Goal: Task Accomplishment & Management: Manage account settings

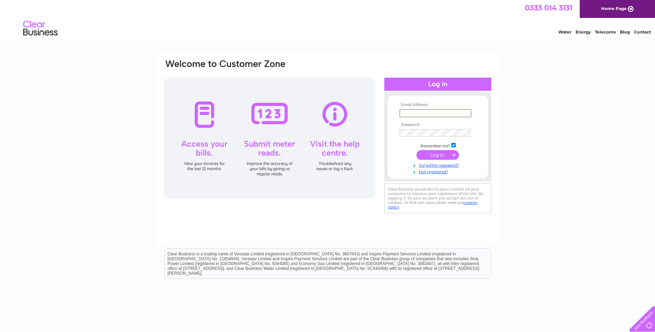
click at [416, 111] on input "text" at bounding box center [436, 113] width 72 height 8
type input "mainstreetgaragehumberstone@hotmail.com"
click at [421, 137] on td at bounding box center [438, 132] width 80 height 11
click at [416, 150] on input "submit" at bounding box center [437, 155] width 42 height 10
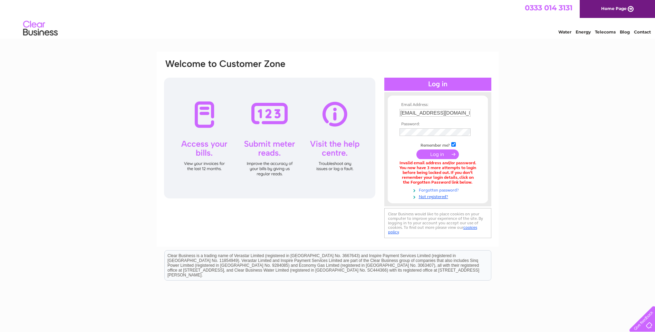
click at [433, 191] on link "Forgotten password?" at bounding box center [439, 189] width 78 height 7
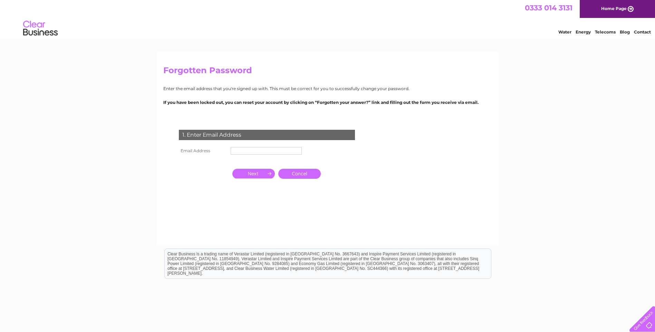
click at [285, 150] on input "text" at bounding box center [266, 151] width 71 height 8
type input "mainstreetgaragehumberstone@hotmail.com"
click at [253, 173] on input "button" at bounding box center [253, 175] width 42 height 10
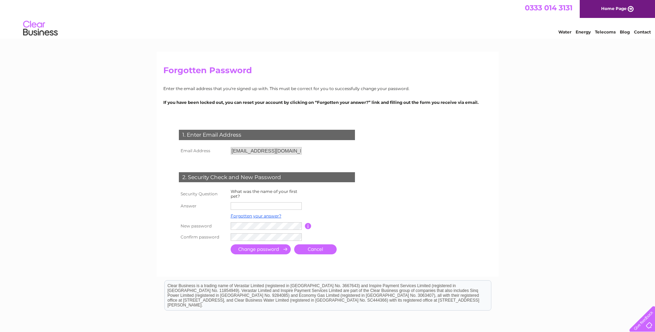
click at [258, 198] on td "What was the name of your first pet?" at bounding box center [267, 194] width 76 height 13
click at [257, 202] on td at bounding box center [267, 206] width 76 height 11
click at [257, 204] on input "text" at bounding box center [266, 206] width 71 height 8
type input "sooty"
click at [217, 227] on tr "New password Password must be at least 6 characters long" at bounding box center [275, 227] width 196 height 12
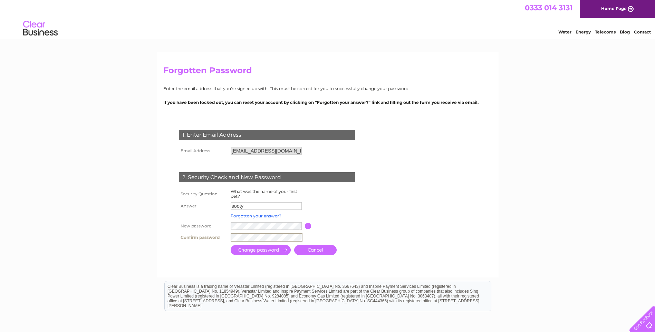
click at [277, 252] on input "submit" at bounding box center [261, 250] width 60 height 10
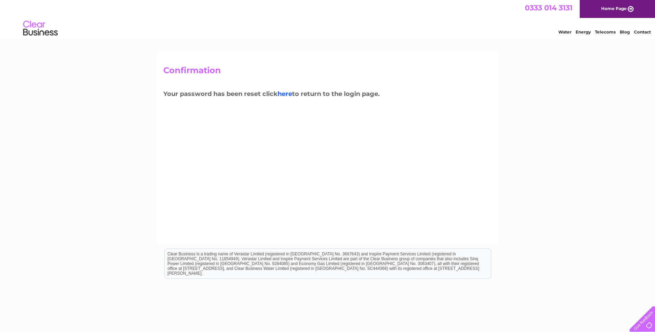
click at [288, 94] on link "here" at bounding box center [285, 94] width 15 height 8
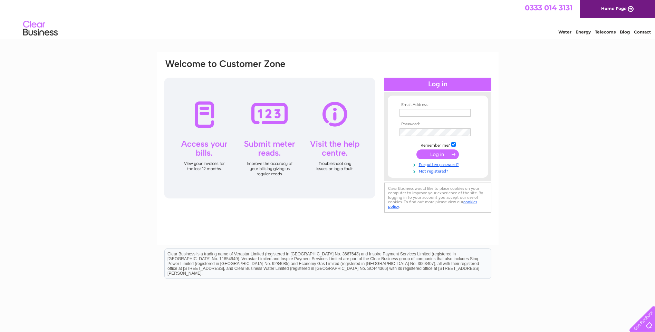
type input "[EMAIL_ADDRESS][DOMAIN_NAME]"
click at [440, 151] on input "submit" at bounding box center [437, 155] width 42 height 10
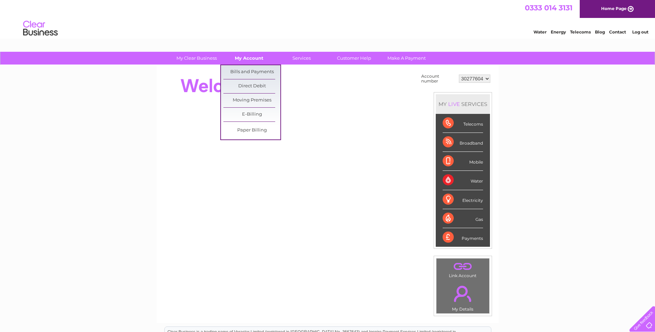
click at [257, 59] on link "My Account" at bounding box center [249, 58] width 57 height 13
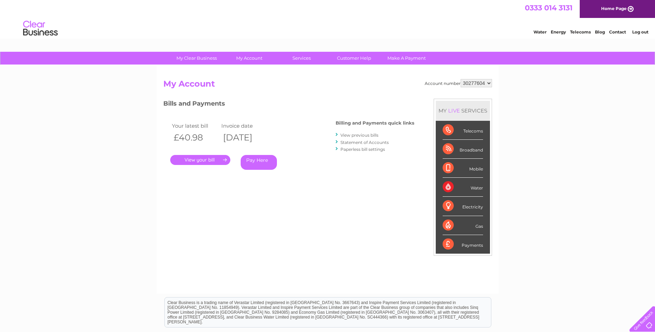
click at [211, 161] on link "." at bounding box center [200, 160] width 60 height 10
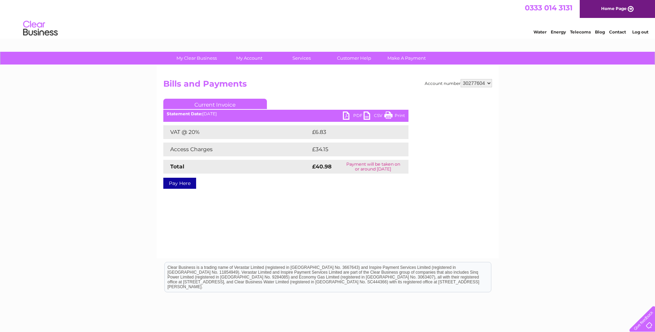
click at [350, 117] on link "PDF" at bounding box center [353, 117] width 21 height 10
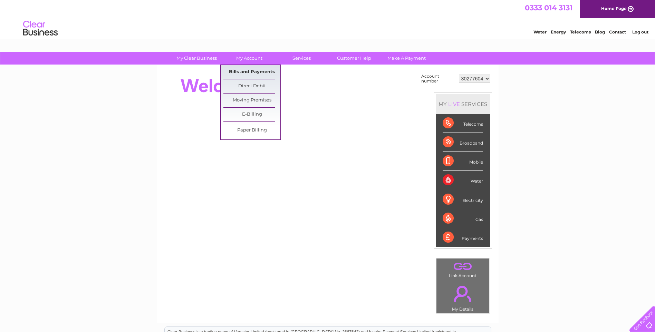
click at [256, 68] on link "Bills and Payments" at bounding box center [251, 72] width 57 height 14
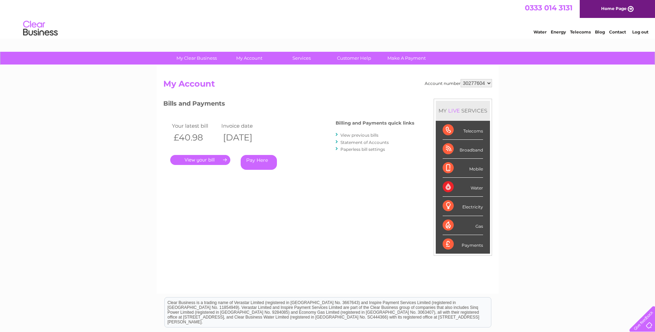
click at [351, 135] on link "View previous bills" at bounding box center [360, 135] width 38 height 5
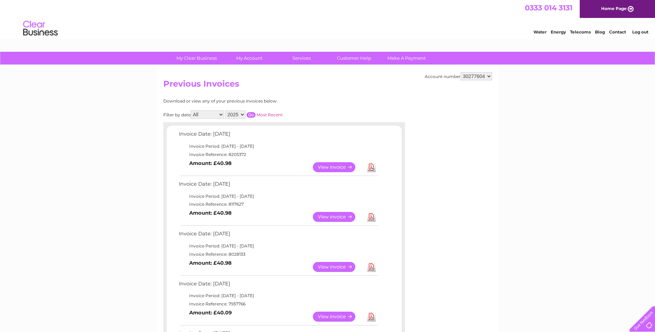
click at [321, 218] on link "View" at bounding box center [338, 217] width 51 height 10
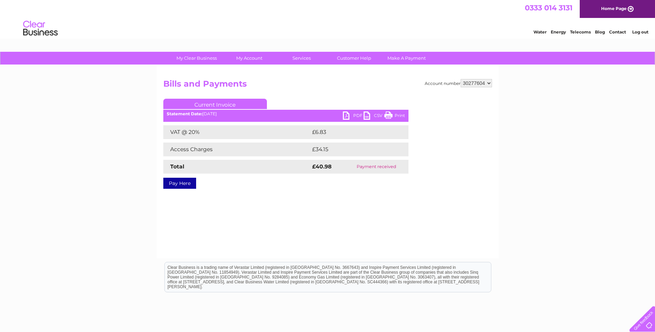
click at [346, 116] on link "PDF" at bounding box center [353, 117] width 21 height 10
click at [40, 167] on div "My Clear Business Login Details My Details My Preferences Link Account My Accou…" at bounding box center [327, 214] width 655 height 325
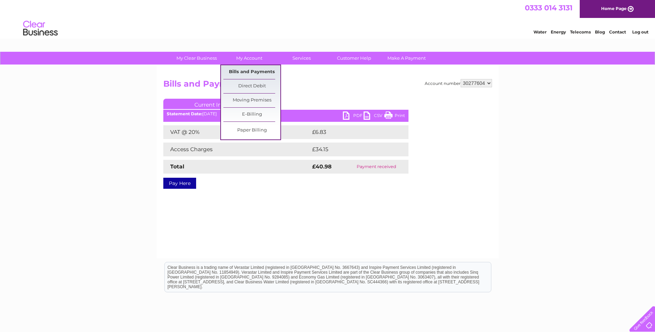
click at [240, 68] on link "Bills and Payments" at bounding box center [251, 72] width 57 height 14
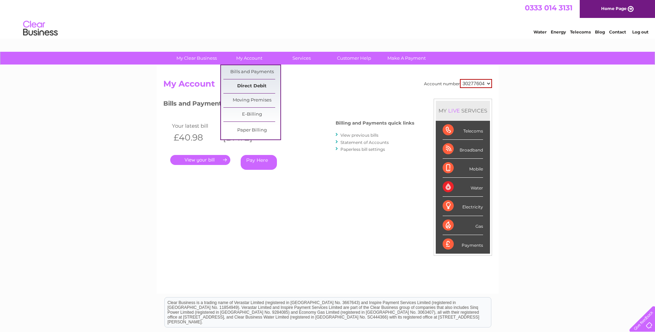
click at [242, 87] on link "Direct Debit" at bounding box center [251, 86] width 57 height 14
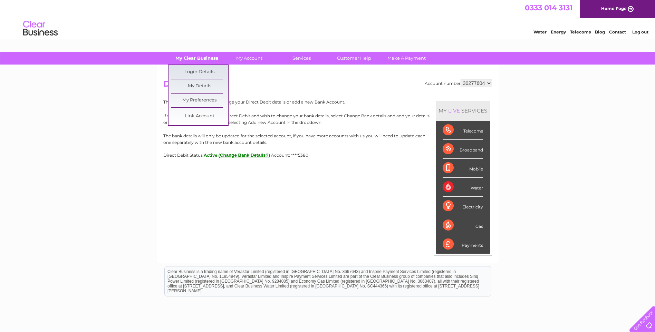
click at [204, 59] on link "My Clear Business" at bounding box center [196, 58] width 57 height 13
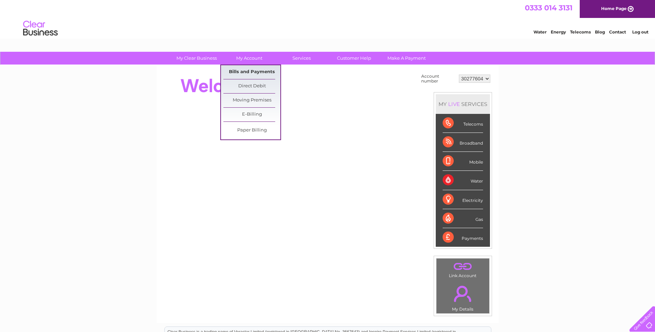
click at [253, 75] on link "Bills and Payments" at bounding box center [251, 72] width 57 height 14
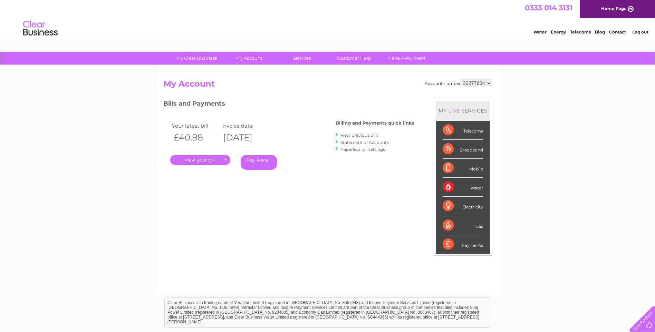
click at [180, 160] on link "." at bounding box center [200, 160] width 60 height 10
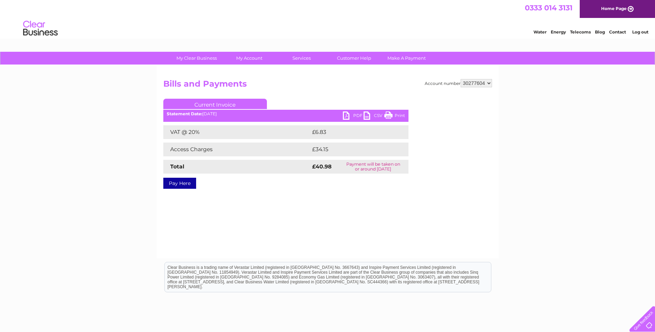
click at [366, 113] on link "CSV" at bounding box center [374, 117] width 21 height 10
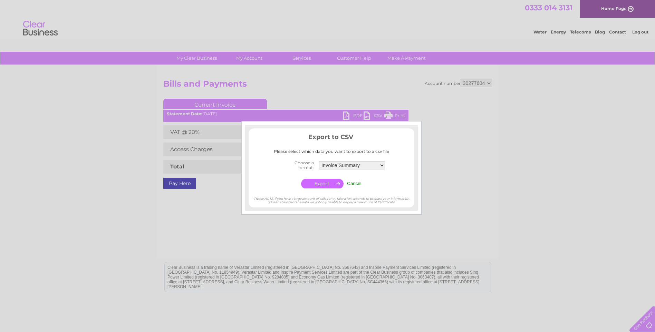
click at [334, 90] on div at bounding box center [327, 166] width 655 height 332
click at [356, 184] on input "Cancel" at bounding box center [354, 183] width 15 height 5
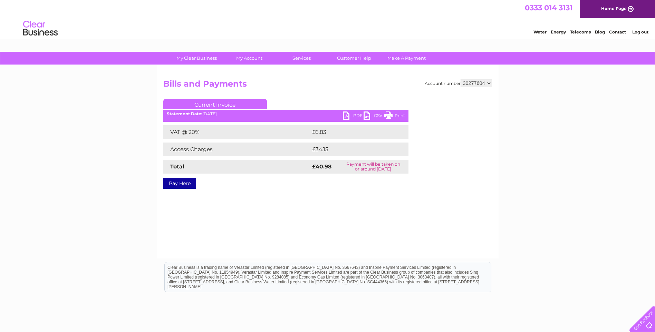
click at [345, 113] on link "PDF" at bounding box center [353, 117] width 21 height 10
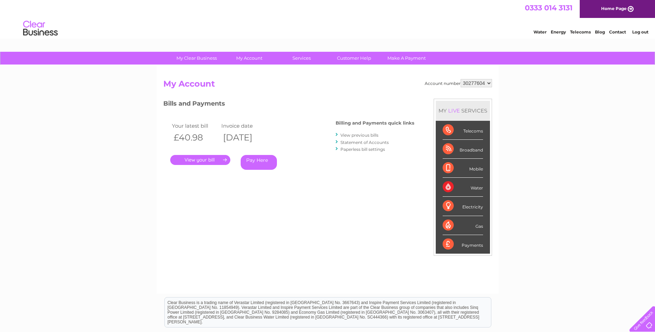
click at [369, 134] on link "View previous bills" at bounding box center [360, 135] width 38 height 5
click at [341, 135] on link "View previous bills" at bounding box center [360, 135] width 38 height 5
click at [349, 135] on link "View previous bills" at bounding box center [360, 135] width 38 height 5
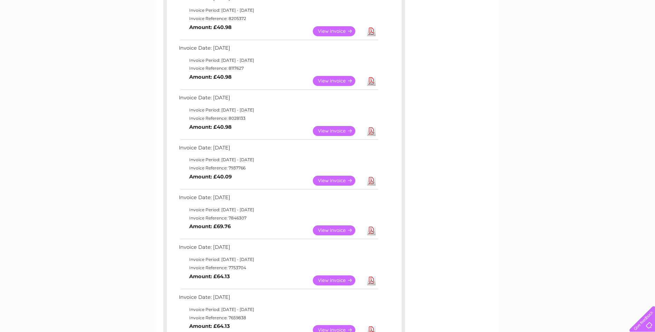
scroll to position [104, 0]
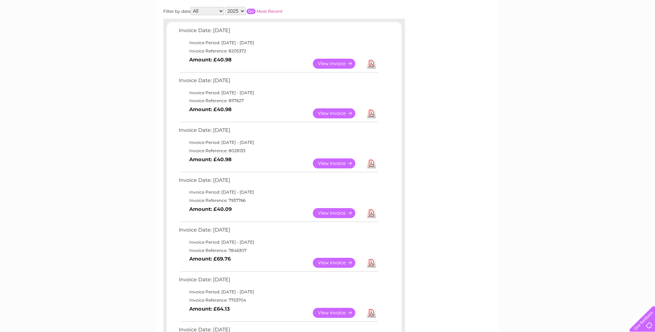
click at [343, 113] on link "View" at bounding box center [338, 113] width 51 height 10
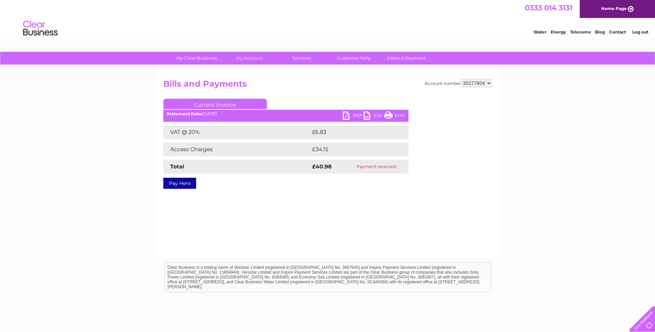
click at [357, 116] on link "PDF" at bounding box center [353, 117] width 21 height 10
click at [357, 115] on link "PDF" at bounding box center [353, 117] width 21 height 10
